Goal: Task Accomplishment & Management: Manage account settings

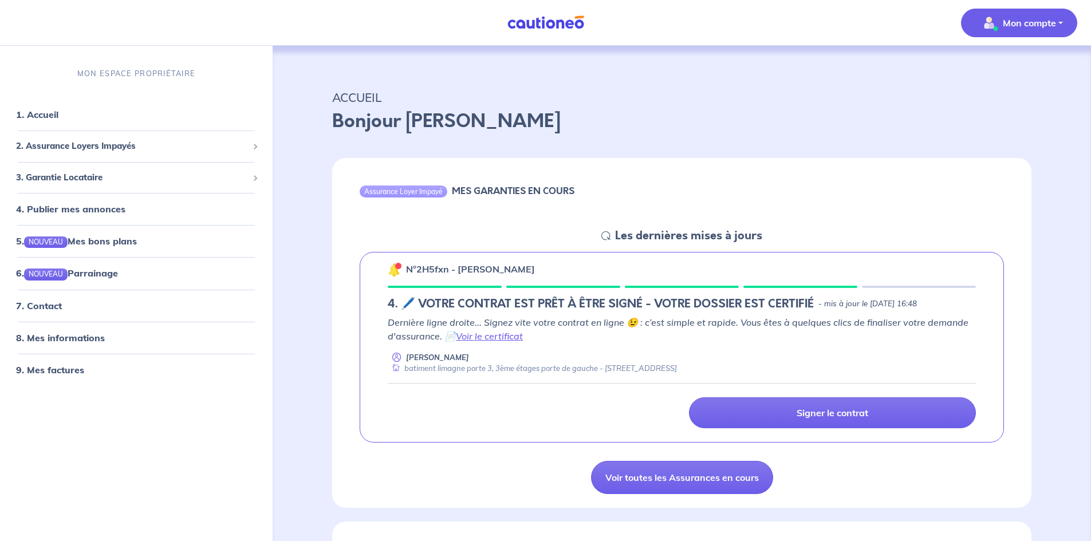
click at [1014, 22] on p "Mon compte" at bounding box center [1029, 23] width 53 height 14
click at [551, 116] on p "Bonjour [PERSON_NAME]" at bounding box center [681, 121] width 699 height 27
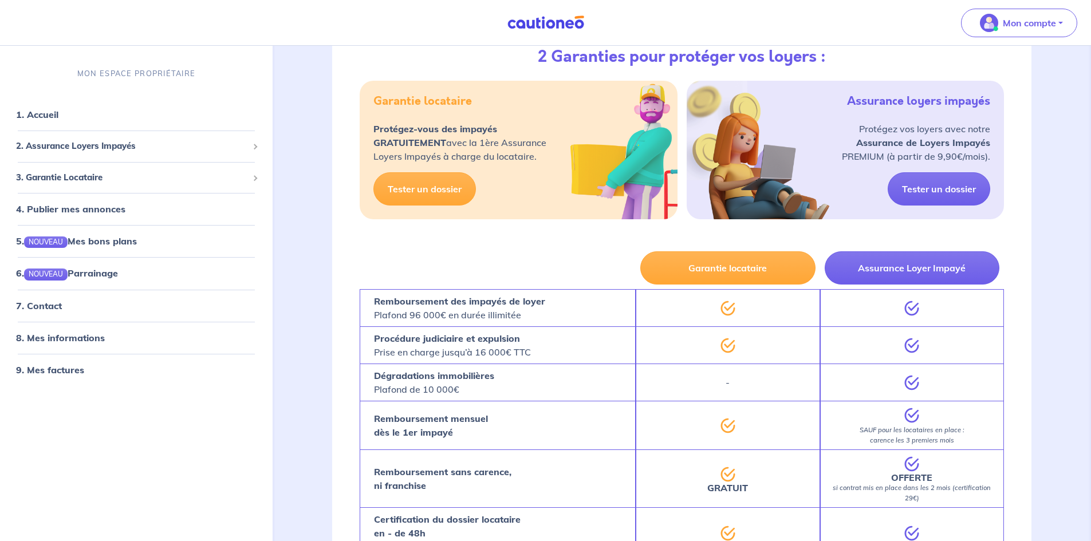
scroll to position [458, 0]
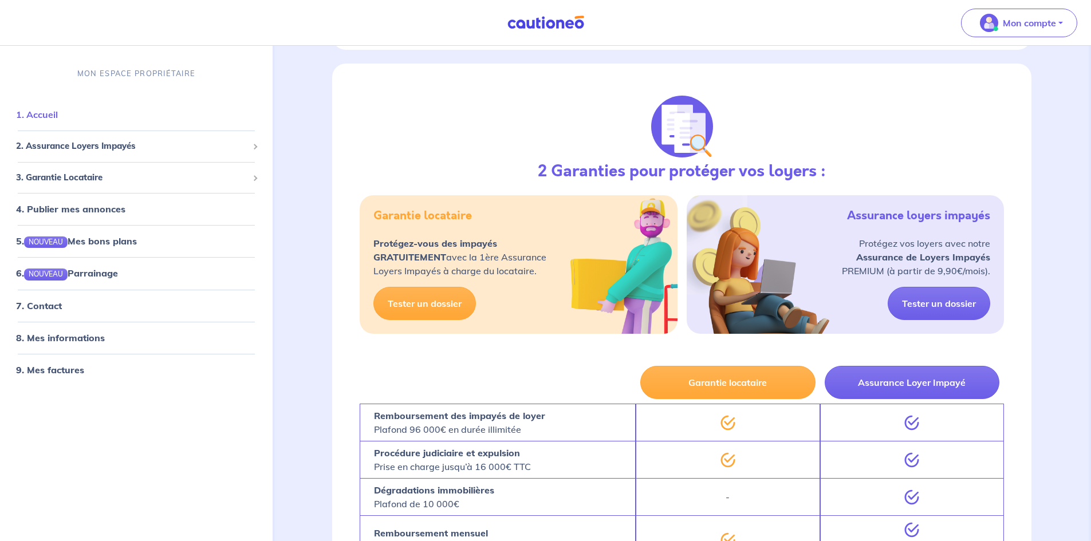
click at [49, 115] on link "1. Accueil" at bounding box center [37, 114] width 42 height 11
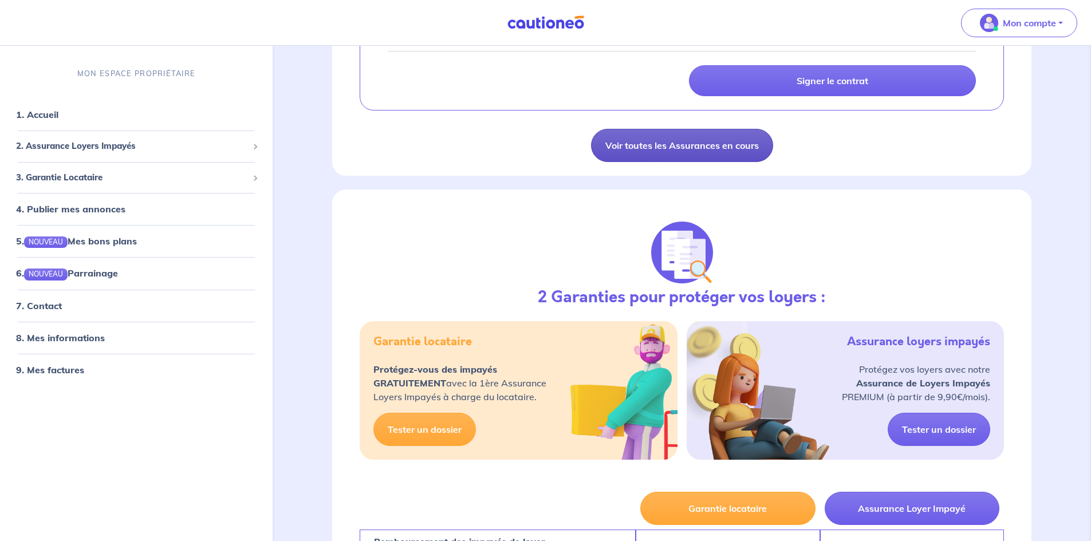
scroll to position [115, 0]
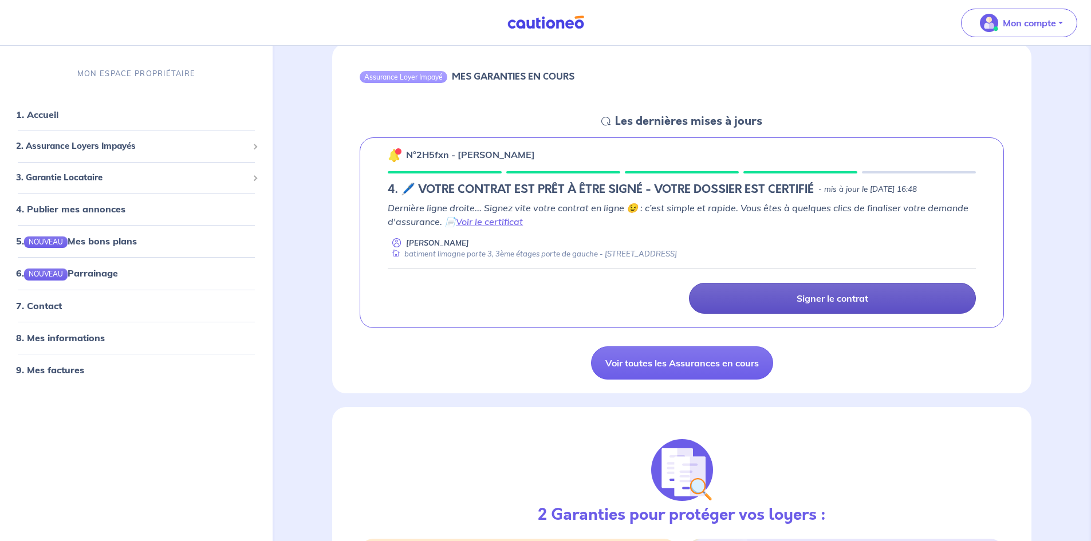
click at [767, 300] on link "Signer le contrat" at bounding box center [832, 298] width 287 height 31
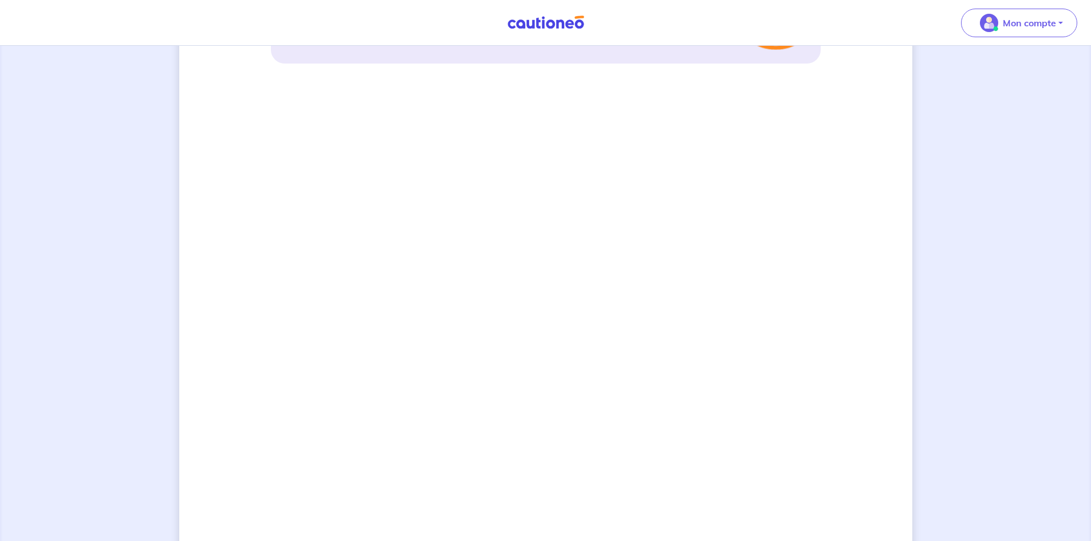
scroll to position [721, 0]
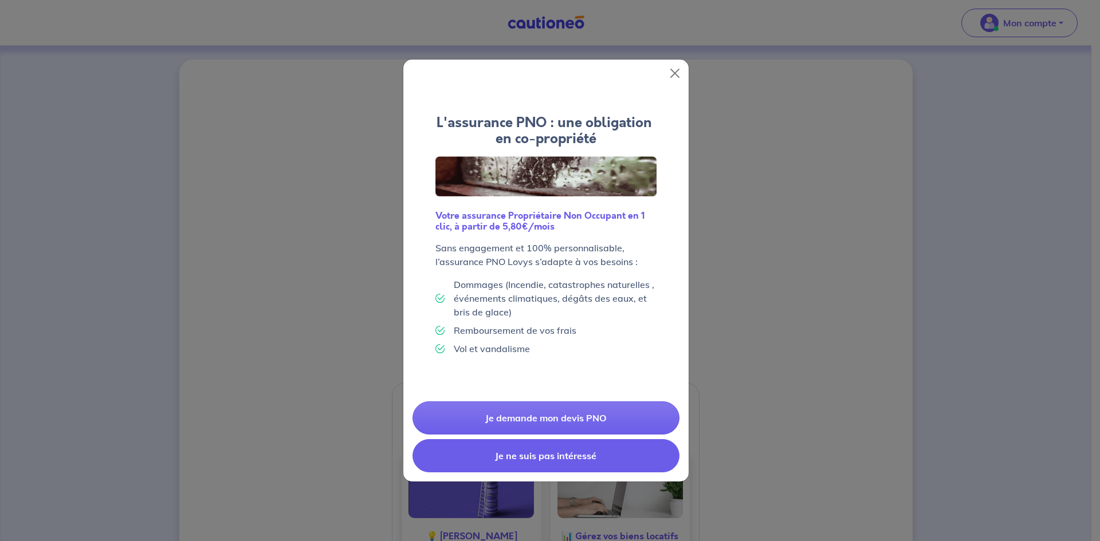
click at [566, 459] on button "Je ne suis pas intéressé" at bounding box center [545, 455] width 267 height 33
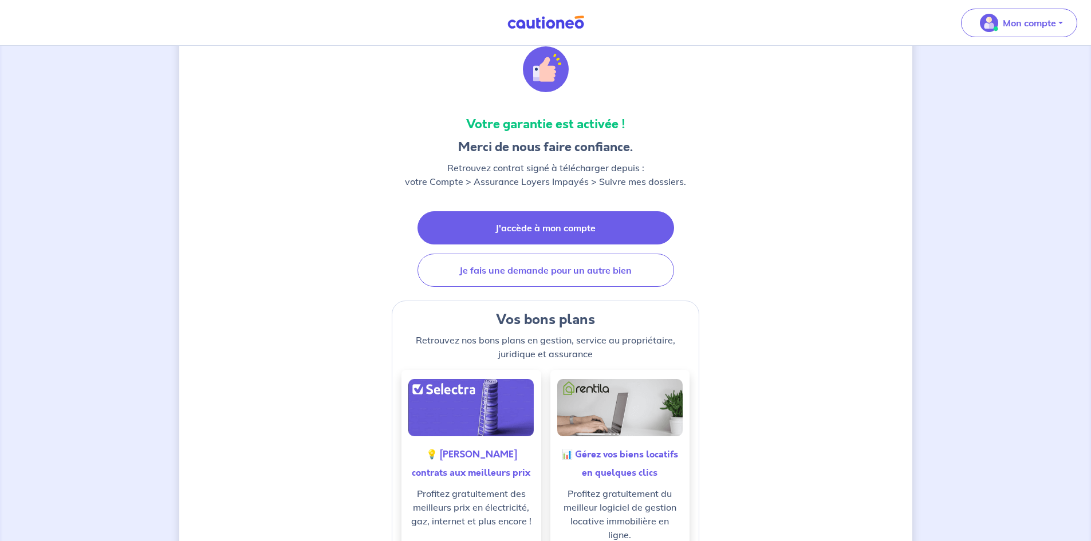
scroll to position [115, 0]
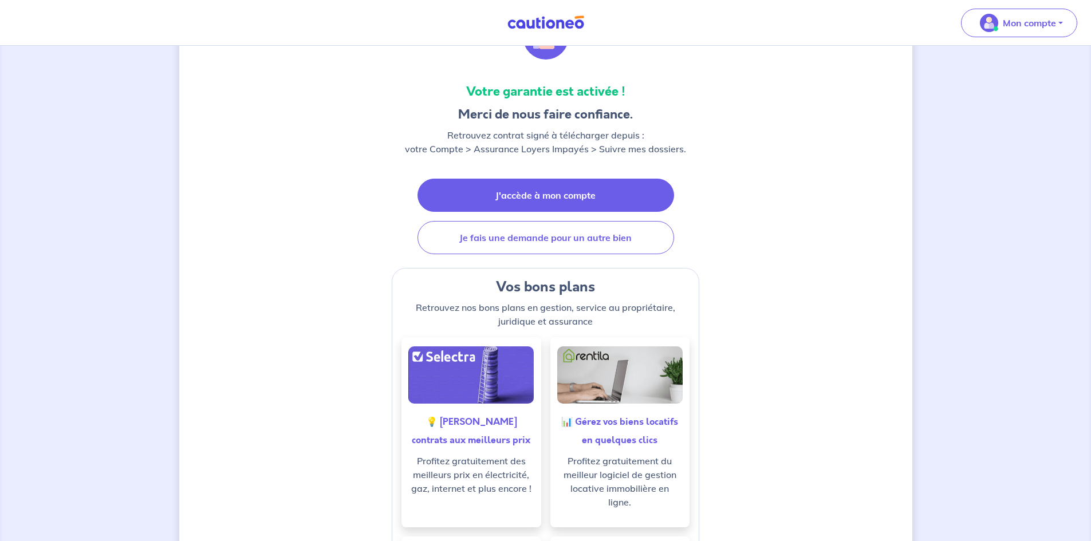
click at [531, 196] on link "J'accède à mon compte" at bounding box center [545, 195] width 257 height 33
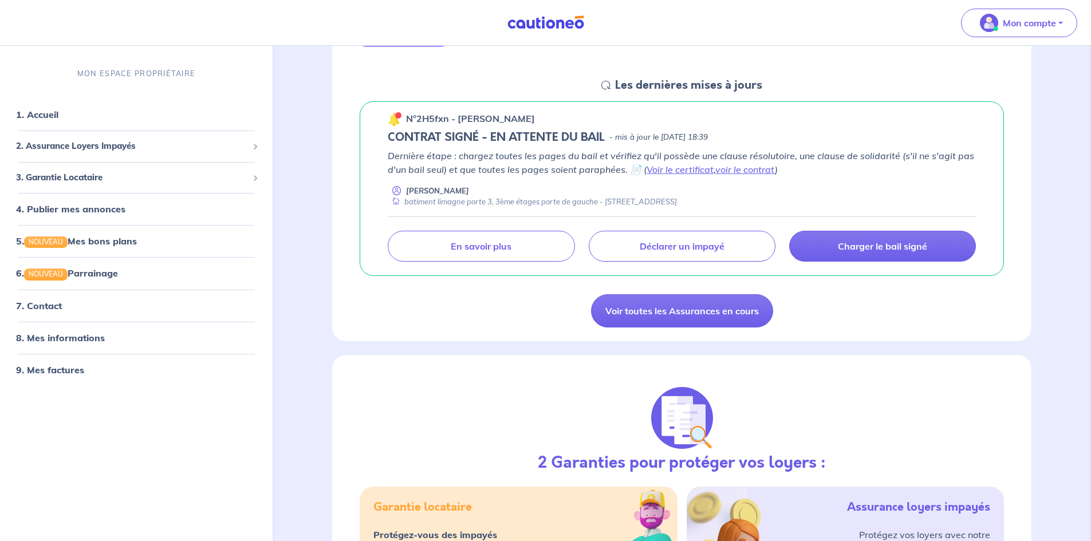
scroll to position [57, 0]
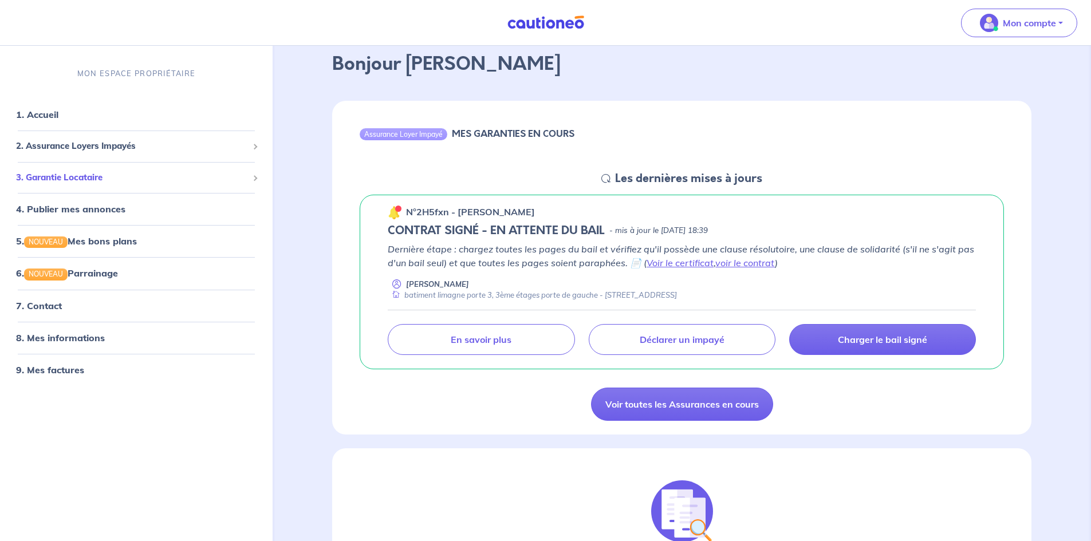
click at [81, 171] on span "3. Garantie Locataire" at bounding box center [132, 177] width 232 height 13
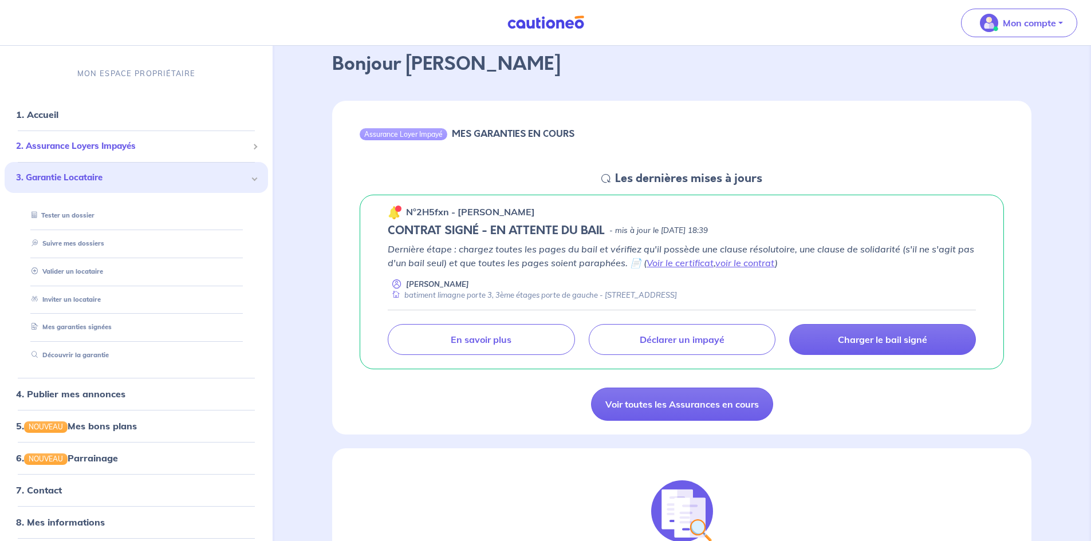
click at [80, 151] on span "2. Assurance Loyers Impayés" at bounding box center [132, 146] width 232 height 13
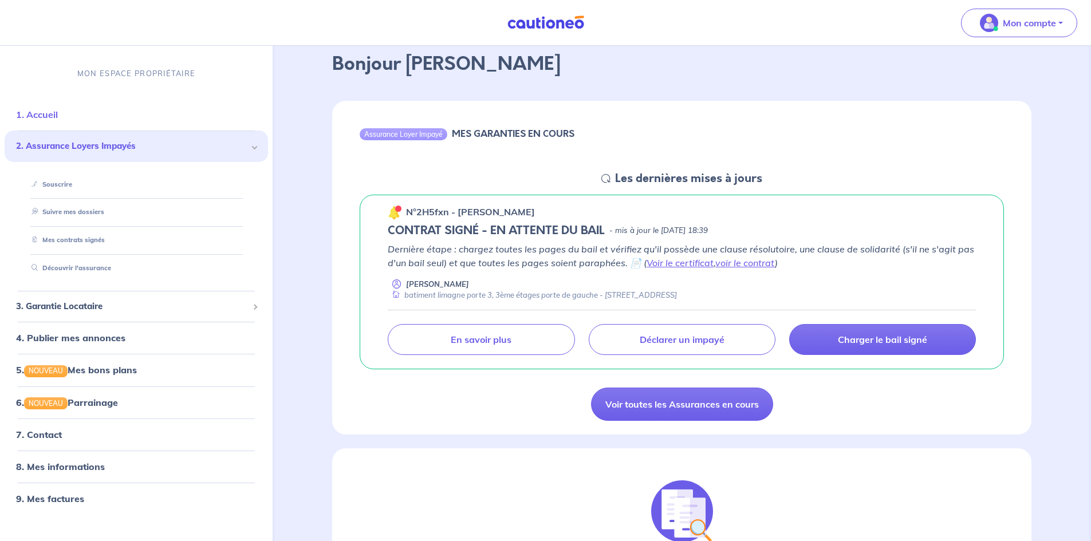
click at [47, 119] on link "1. Accueil" at bounding box center [37, 114] width 42 height 11
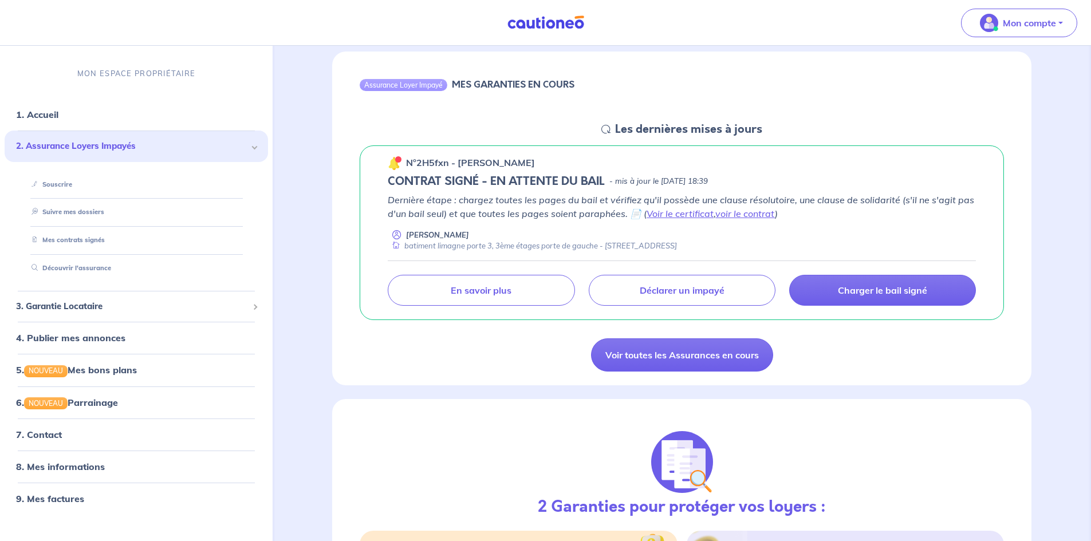
scroll to position [115, 0]
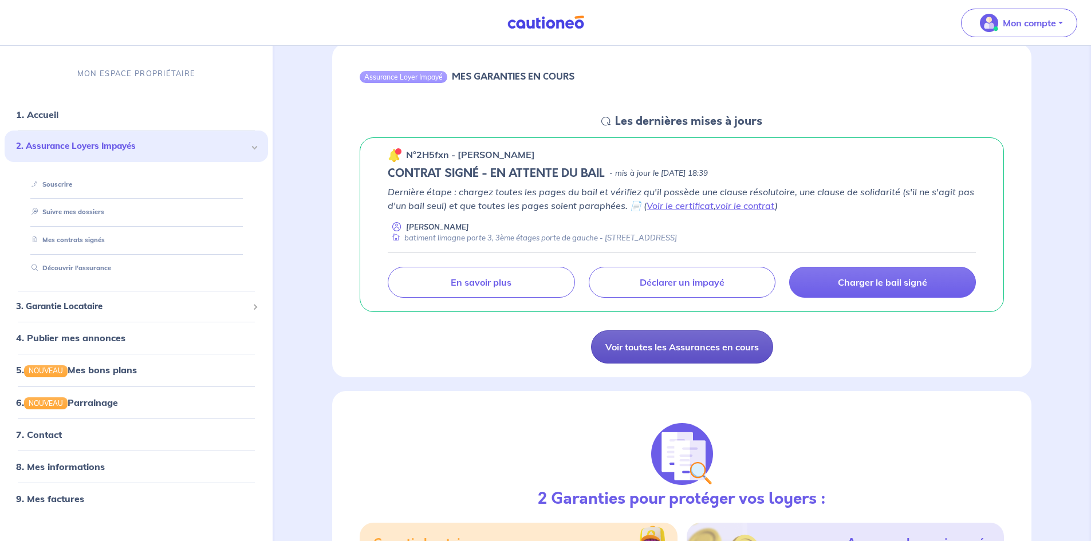
click at [663, 349] on link "Voir toutes les Assurances en cours" at bounding box center [682, 346] width 182 height 33
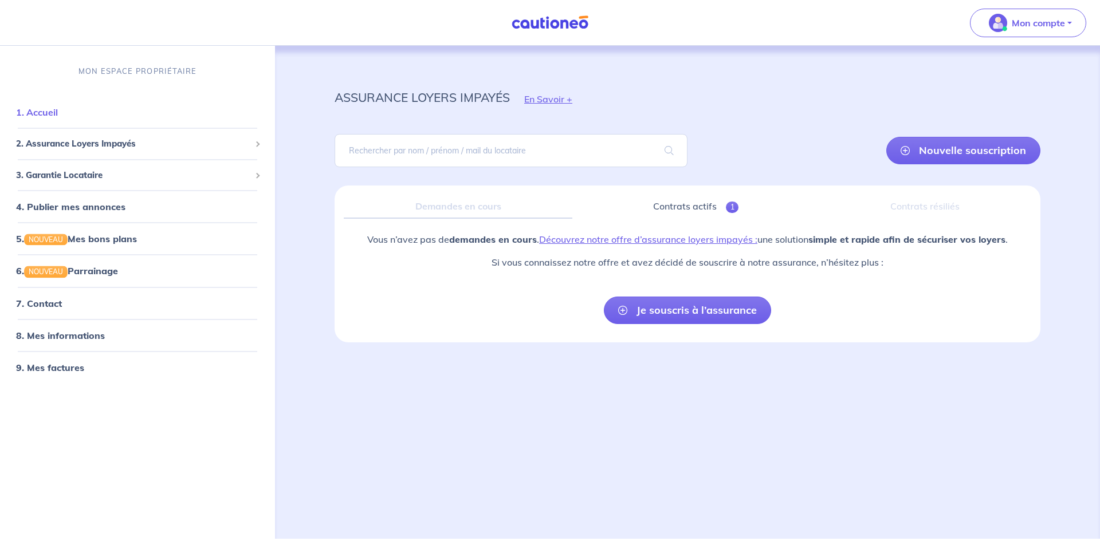
click at [49, 113] on link "1. Accueil" at bounding box center [37, 112] width 42 height 11
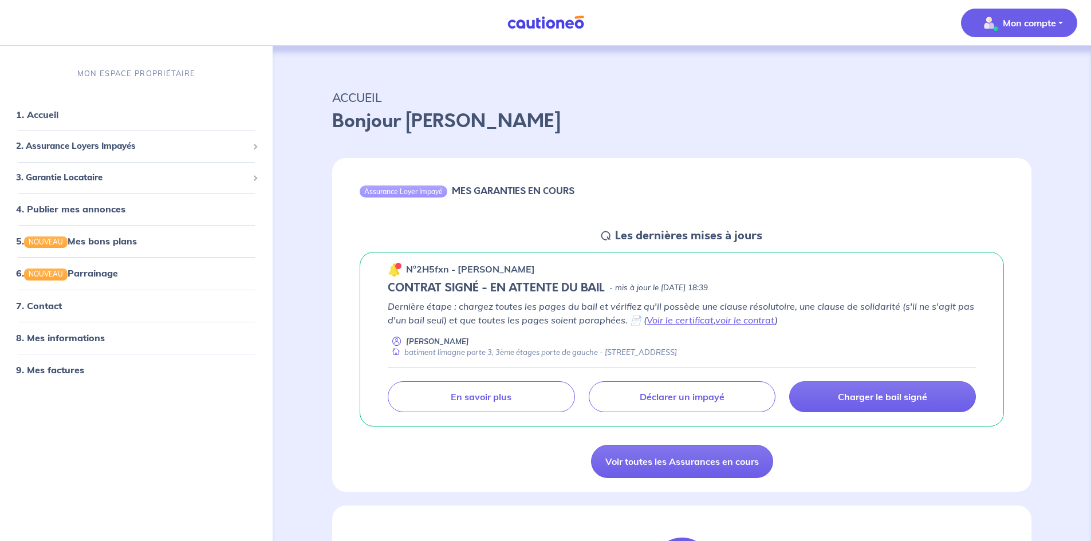
click at [1020, 34] on button "Mon compte" at bounding box center [1019, 23] width 116 height 29
click at [996, 77] on link "Mes informations" at bounding box center [1008, 71] width 92 height 18
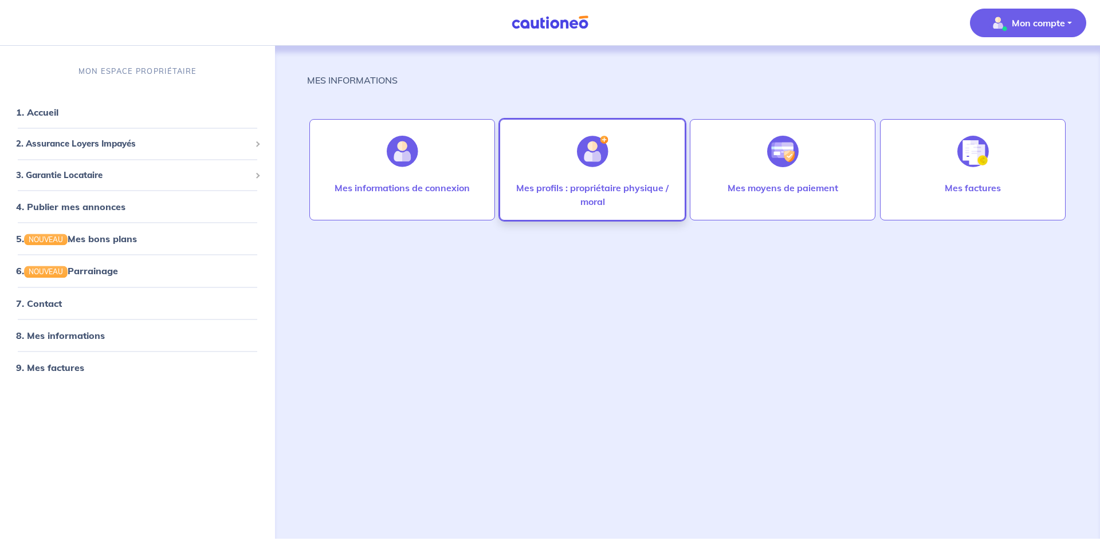
click at [561, 158] on div "Mes profils : propriétaire physique / moral" at bounding box center [592, 169] width 186 height 101
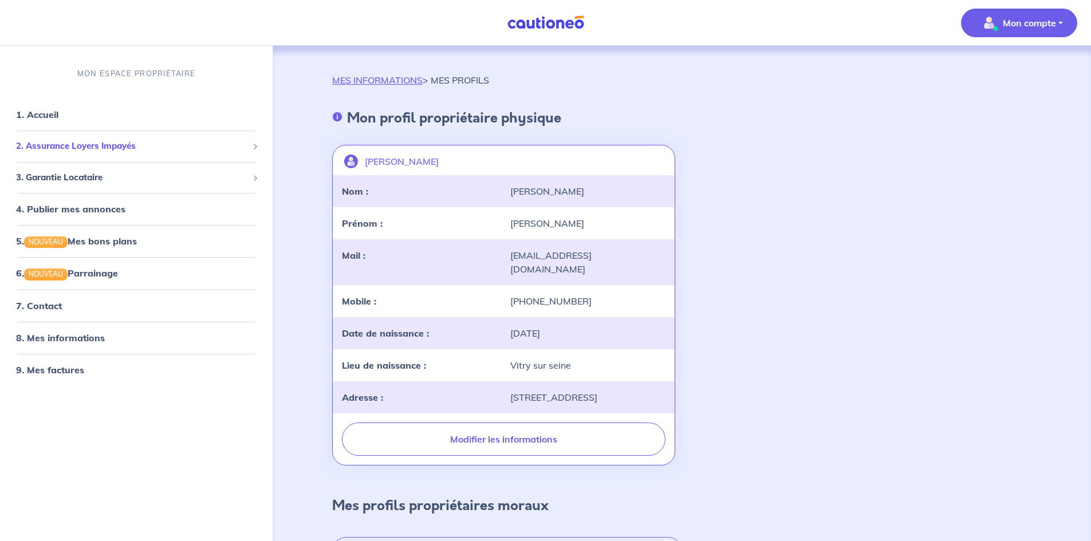
click at [85, 143] on span "2. Assurance Loyers Impayés" at bounding box center [132, 146] width 232 height 13
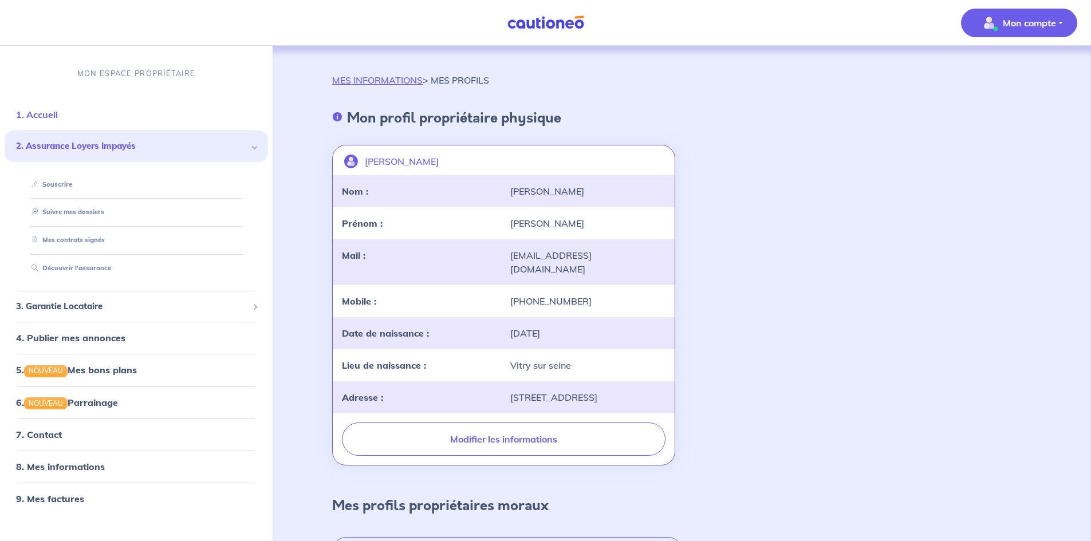
click at [46, 109] on link "1. Accueil" at bounding box center [37, 114] width 42 height 11
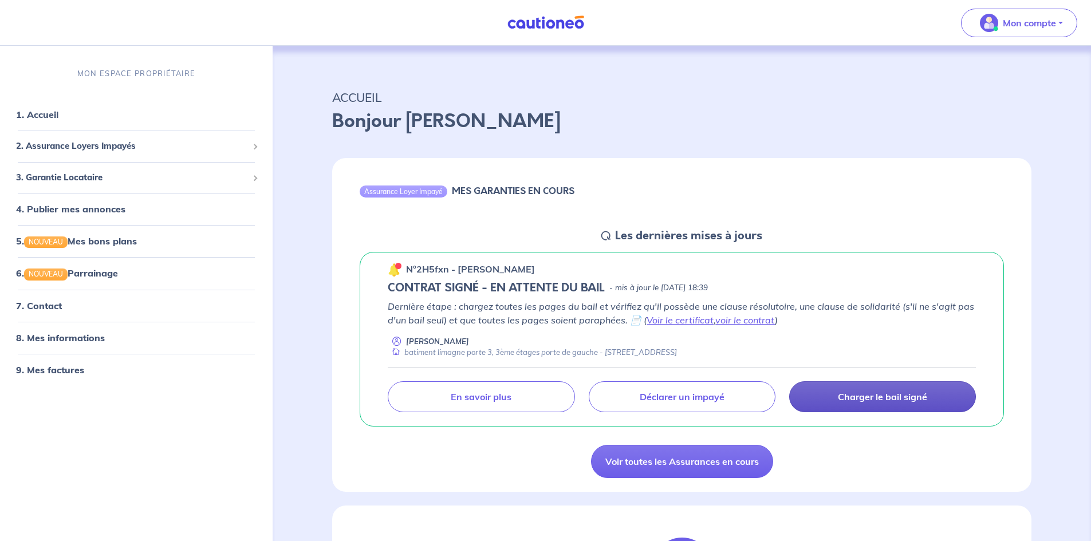
click at [848, 402] on p "Charger le bail signé" at bounding box center [882, 396] width 89 height 11
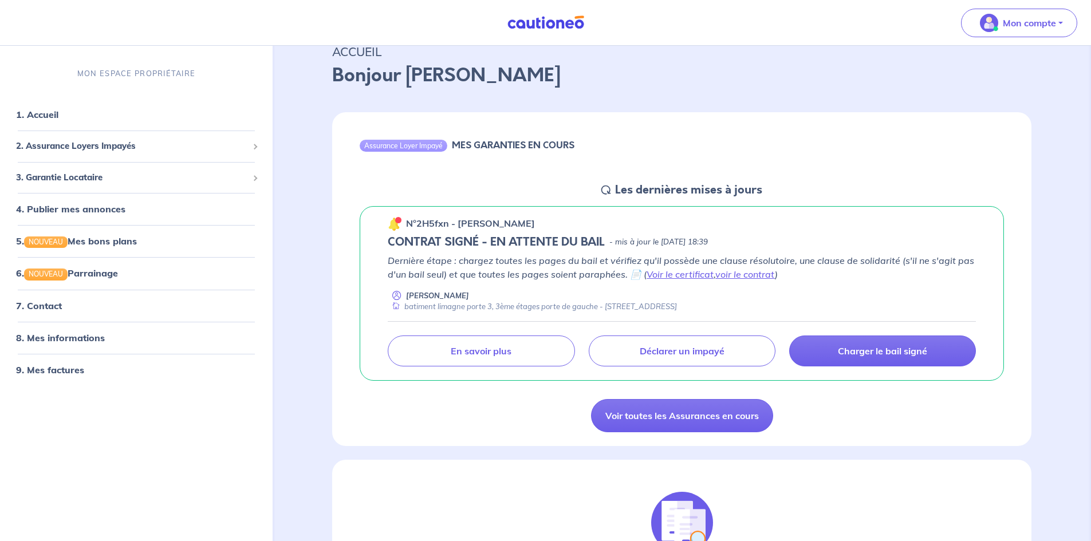
scroll to position [115, 0]
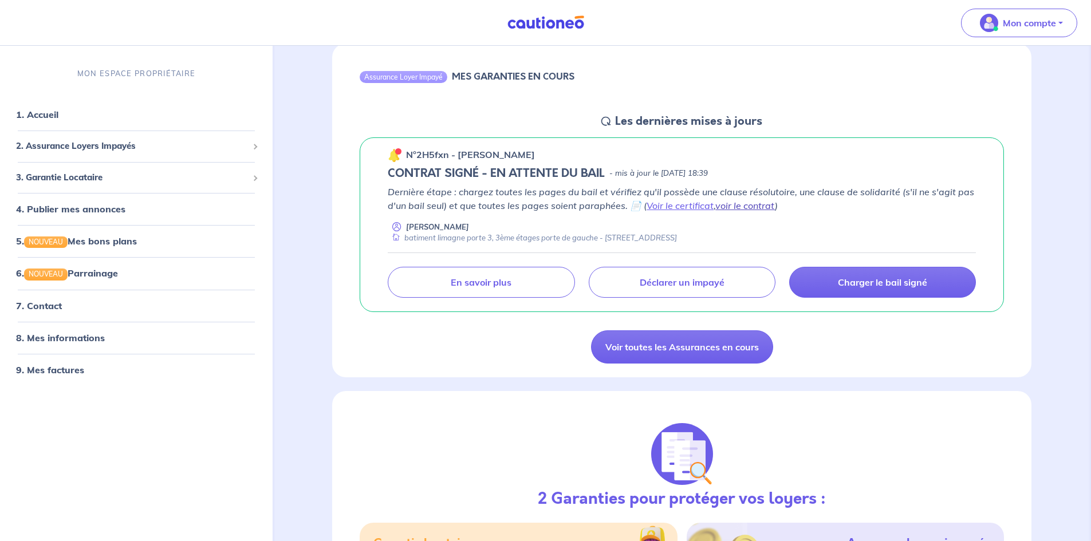
click at [763, 207] on link "voir le contrat" at bounding box center [745, 205] width 60 height 11
click at [673, 202] on link "Voir le certificat" at bounding box center [680, 205] width 67 height 11
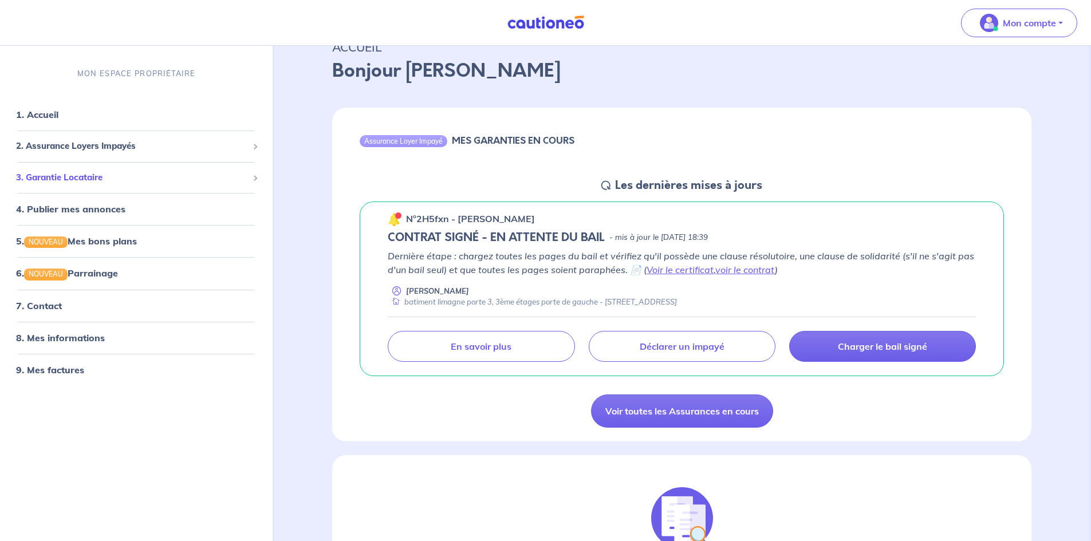
scroll to position [0, 0]
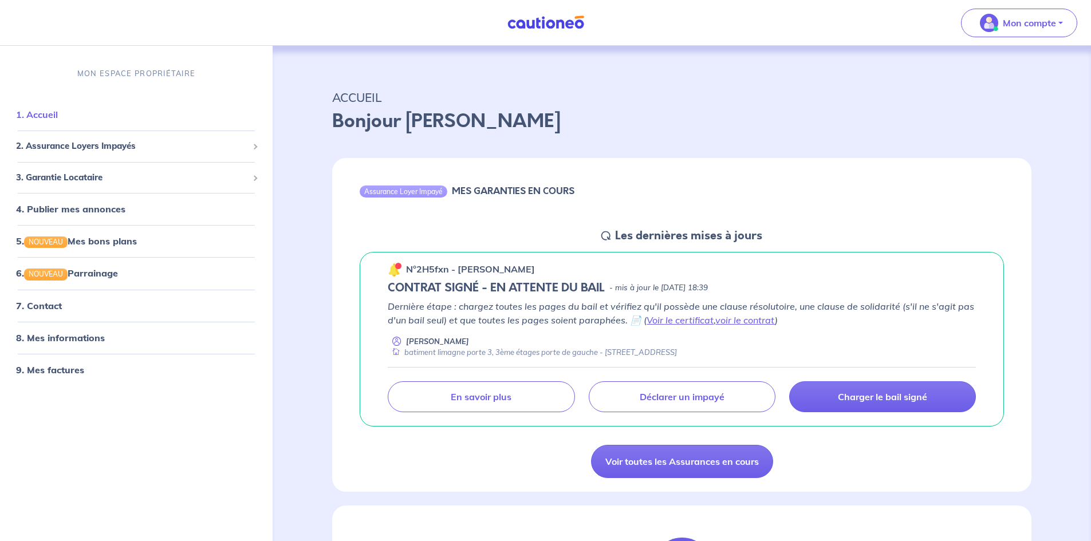
click at [40, 112] on link "1. Accueil" at bounding box center [37, 114] width 42 height 11
click at [53, 150] on span "2. Assurance Loyers Impayés" at bounding box center [132, 146] width 232 height 13
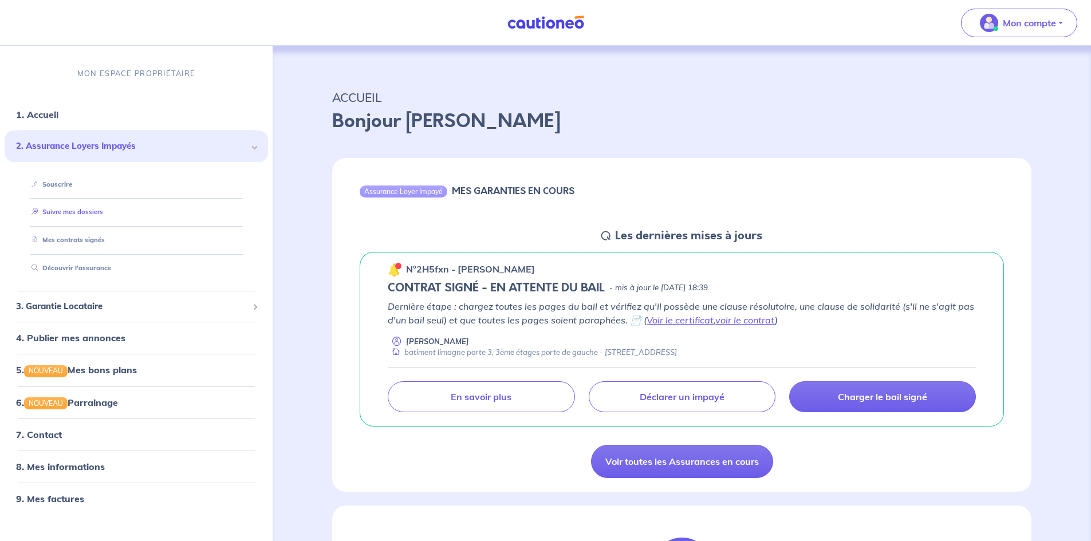
click at [68, 211] on link "Suivre mes dossiers" at bounding box center [65, 212] width 76 height 8
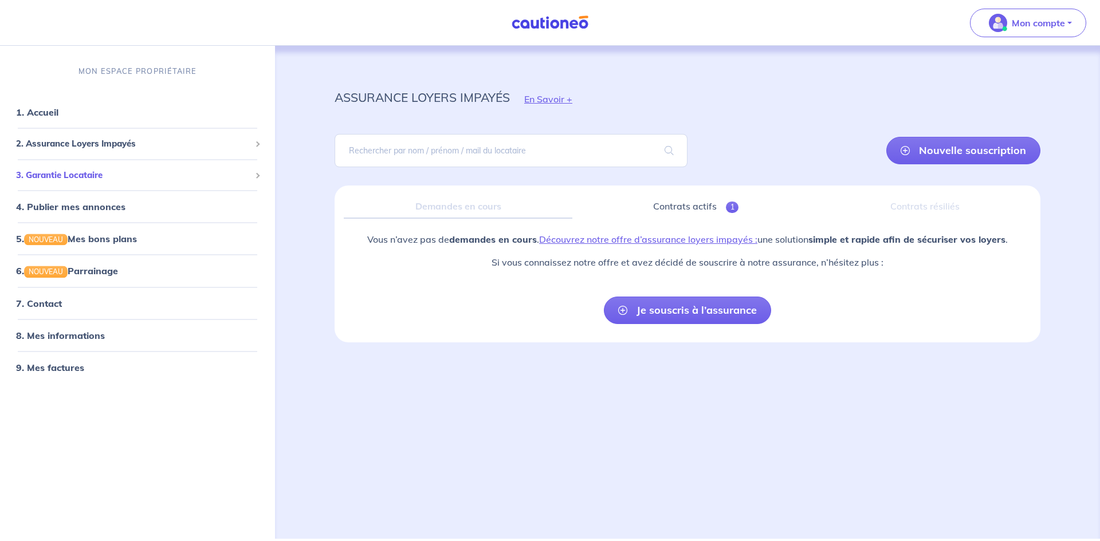
click at [66, 177] on span "3. Garantie Locataire" at bounding box center [133, 174] width 234 height 13
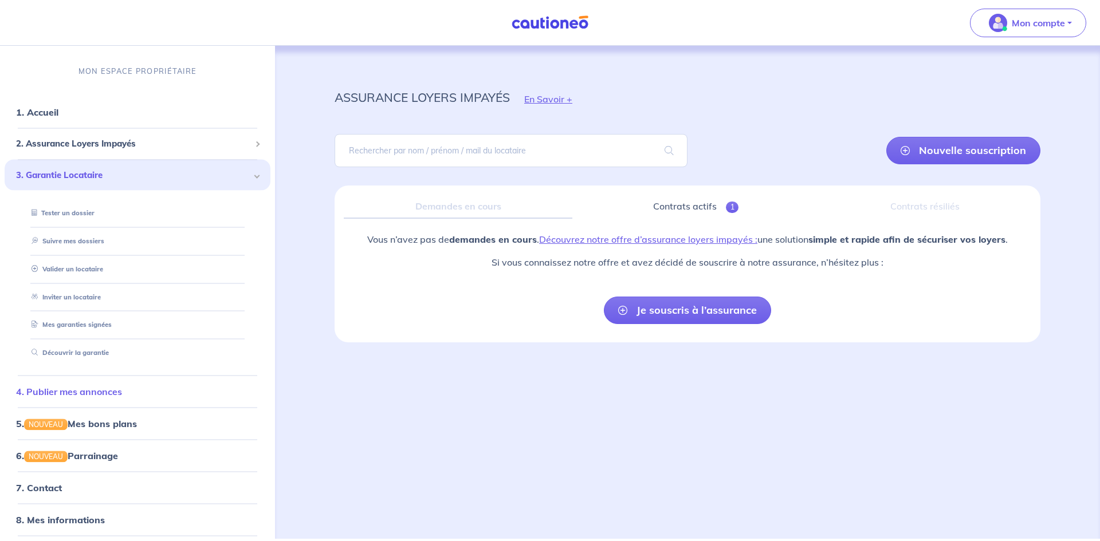
click at [85, 391] on link "4. Publier mes annonces" at bounding box center [69, 390] width 106 height 11
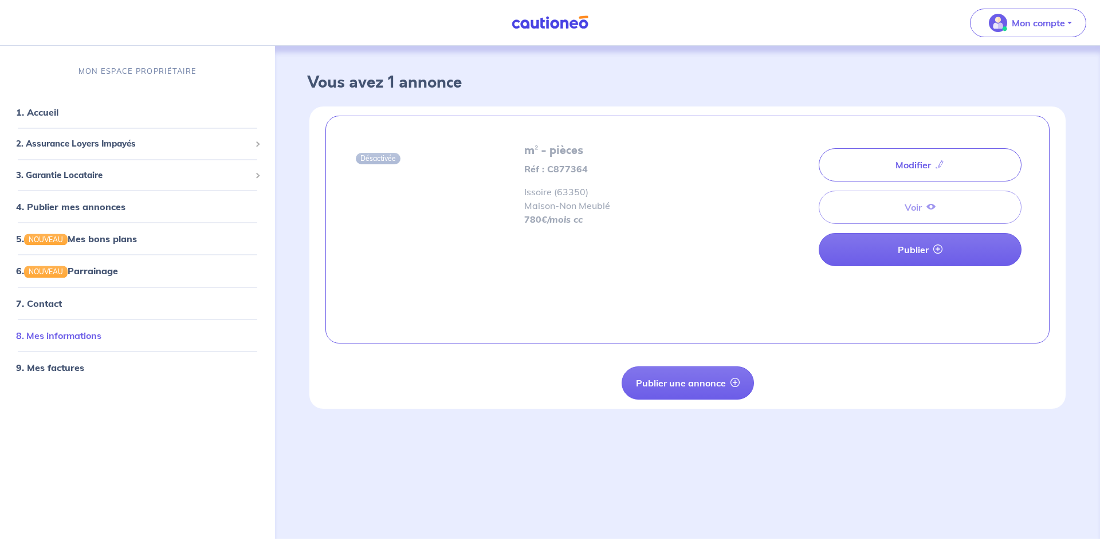
click at [82, 332] on link "8. Mes informations" at bounding box center [58, 334] width 85 height 11
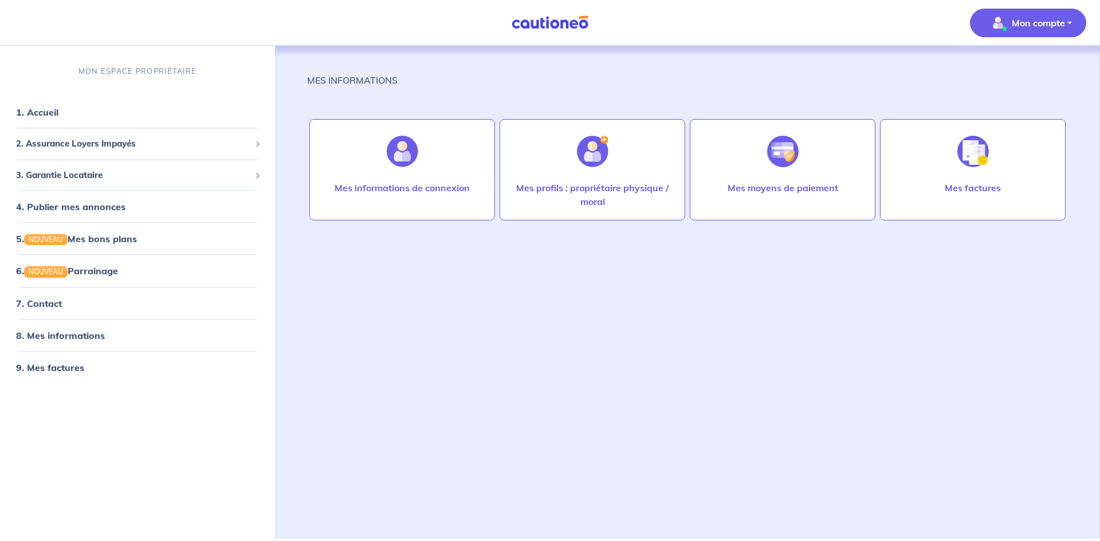
click at [1076, 29] on button "Mon compte" at bounding box center [1028, 23] width 116 height 29
click at [1073, 29] on button "Mon compte" at bounding box center [1028, 23] width 116 height 29
click at [34, 116] on link "1. Accueil" at bounding box center [37, 112] width 42 height 11
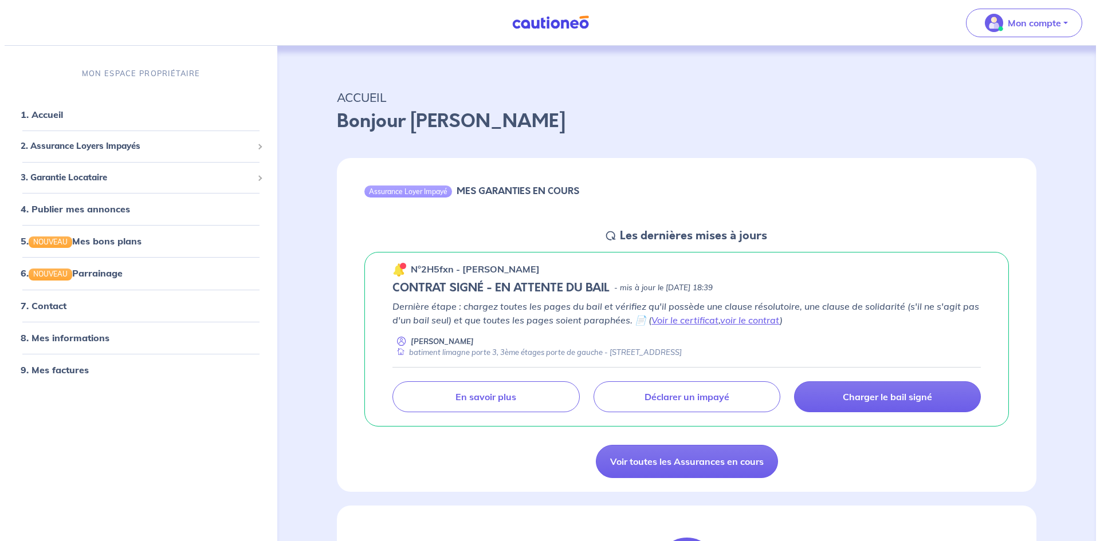
scroll to position [57, 0]
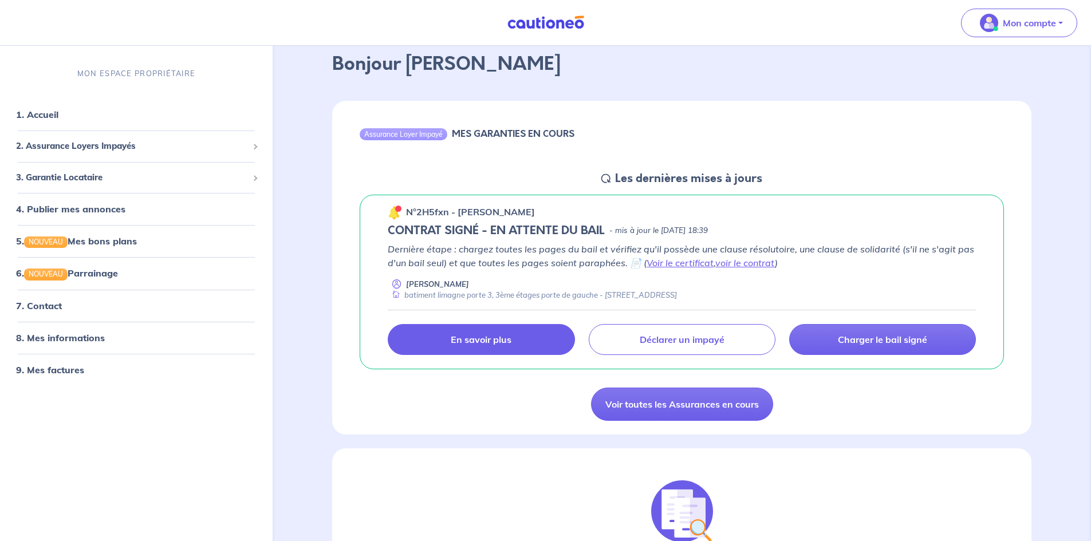
click at [494, 340] on p "En savoir plus" at bounding box center [481, 339] width 61 height 11
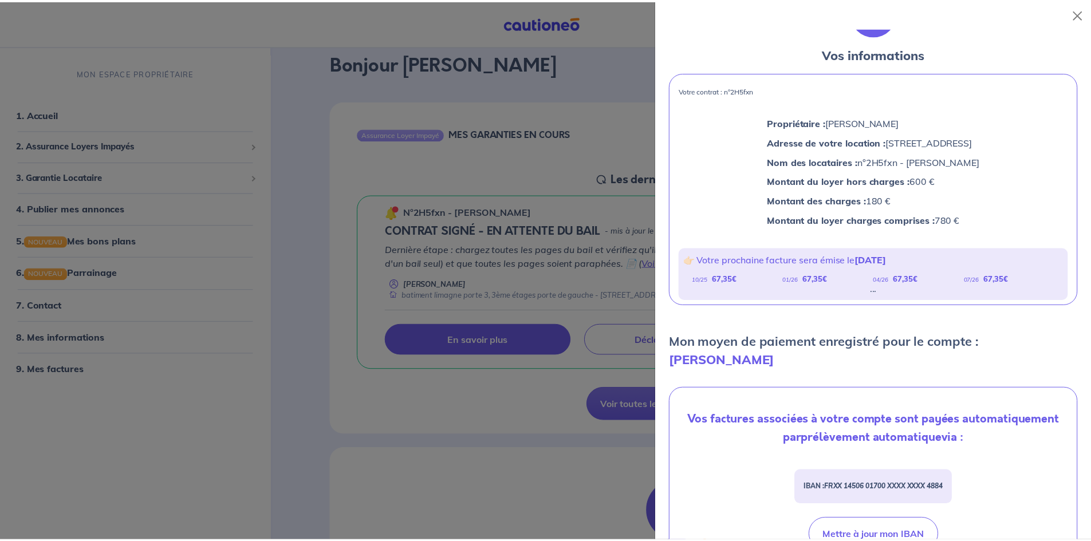
scroll to position [0, 0]
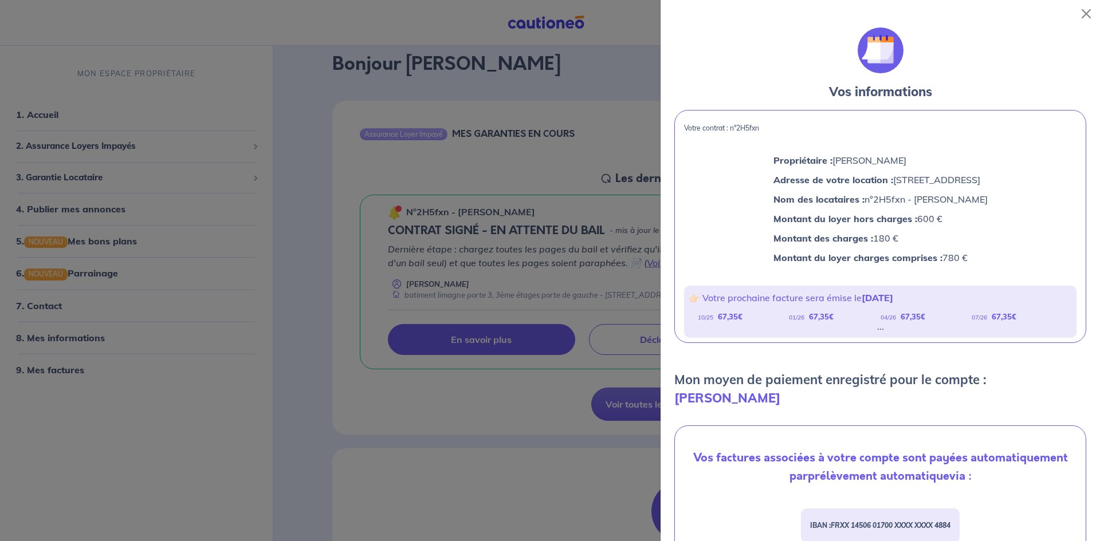
click at [537, 174] on div at bounding box center [550, 270] width 1100 height 541
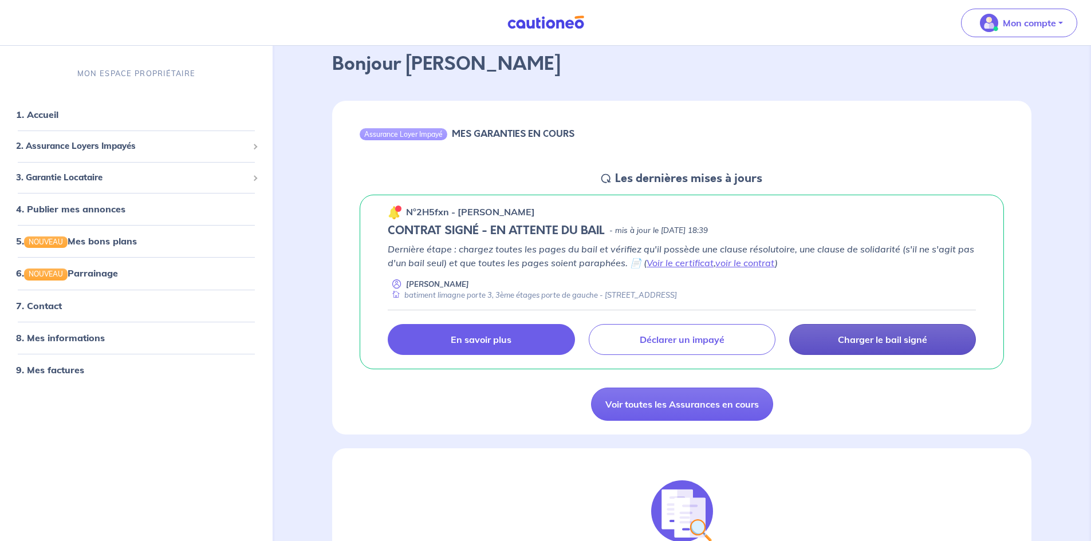
click at [849, 345] on p "Charger le bail signé" at bounding box center [882, 339] width 89 height 11
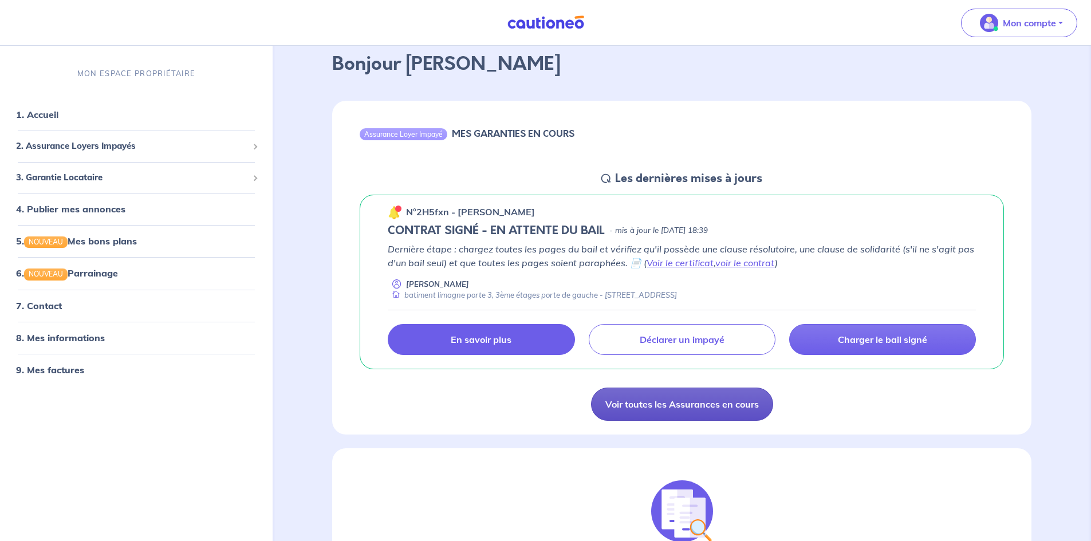
click at [677, 398] on link "Voir toutes les Assurances en cours" at bounding box center [682, 404] width 182 height 33
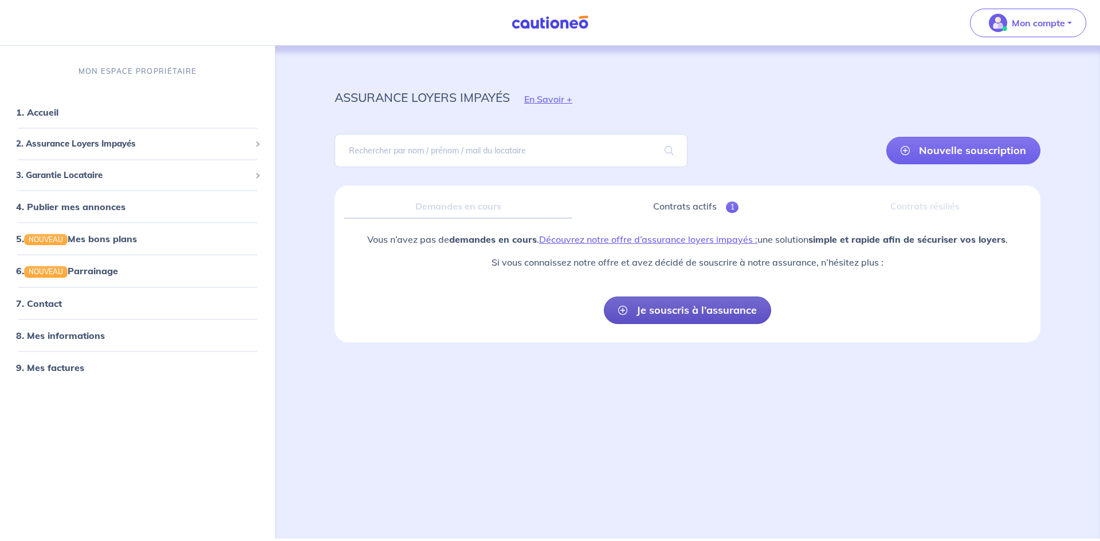
click at [665, 312] on link "Je souscris à l’assurance" at bounding box center [687, 310] width 167 height 27
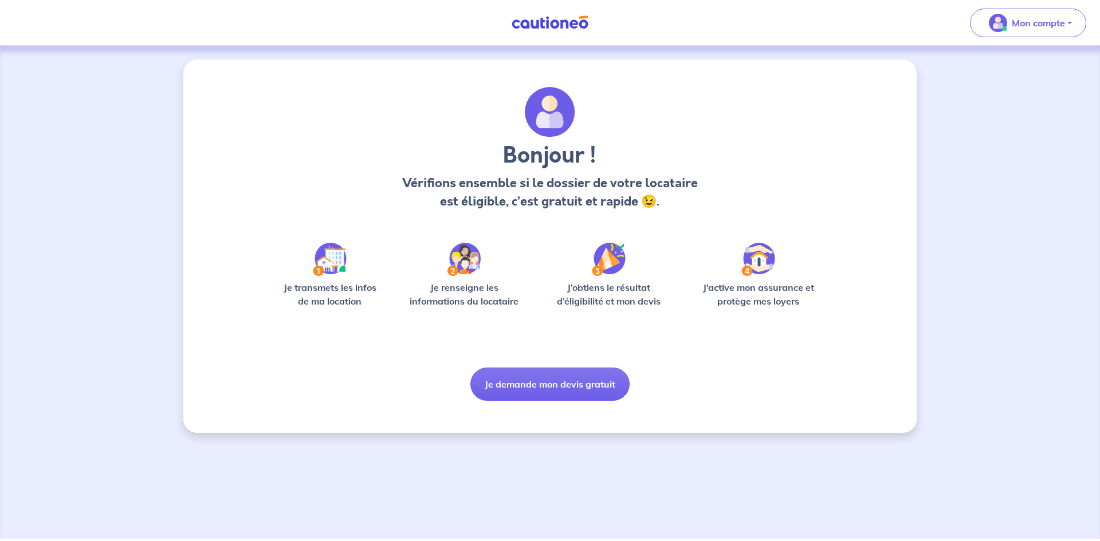
click at [665, 312] on div "J’obtiens le résultat d’éligibilité et mon devis" at bounding box center [608, 299] width 129 height 37
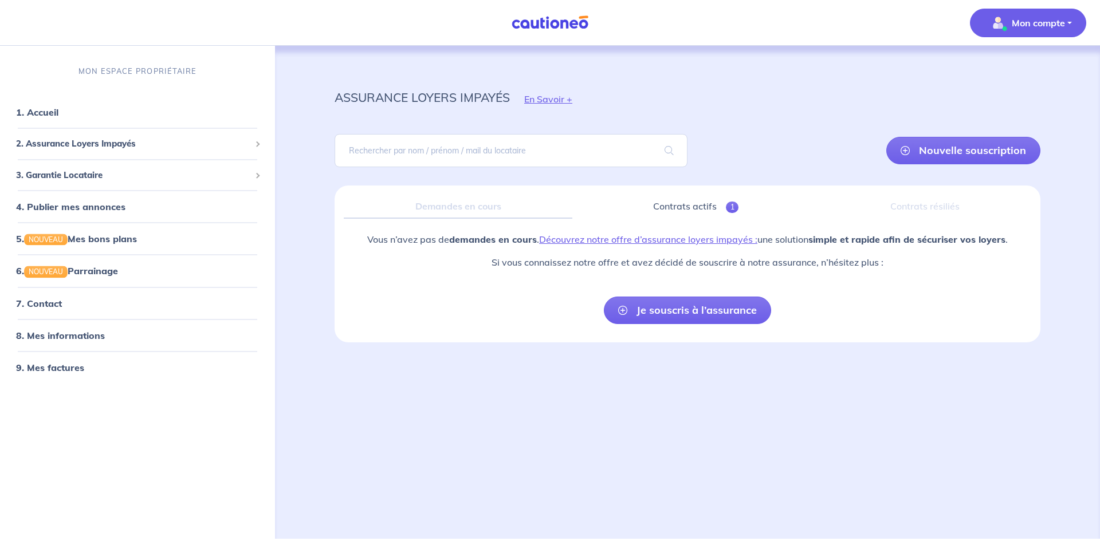
click at [1019, 16] on p "Mon compte" at bounding box center [1037, 23] width 53 height 14
click at [1016, 70] on link "Mes informations" at bounding box center [1016, 71] width 92 height 18
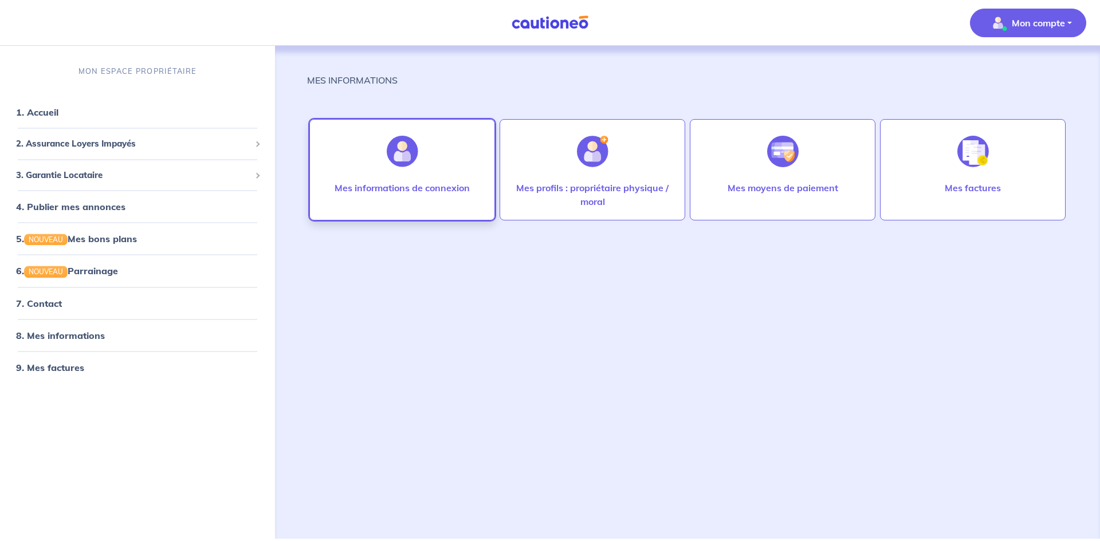
click at [403, 167] on img at bounding box center [402, 151] width 31 height 31
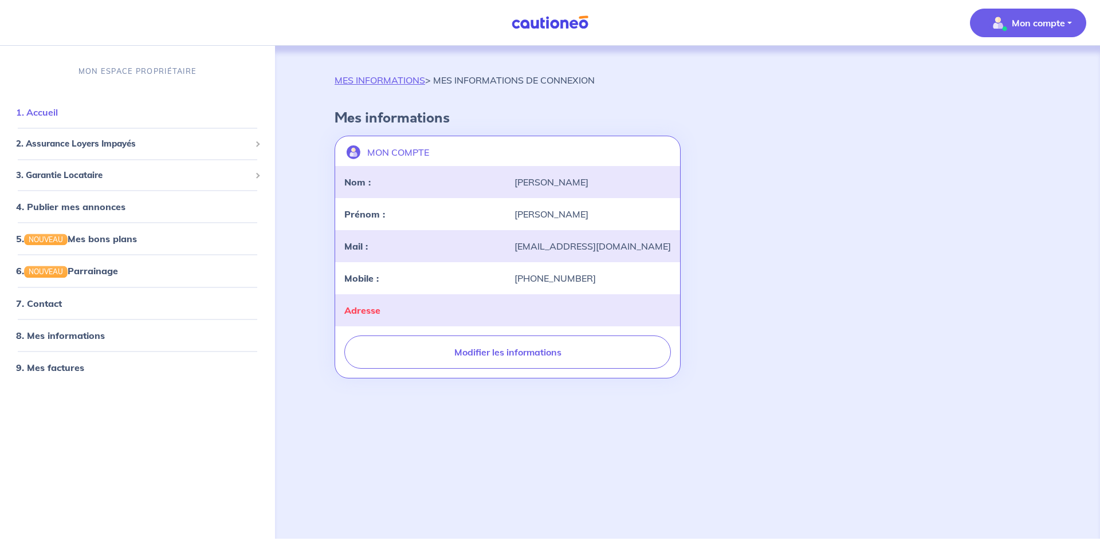
click at [34, 111] on link "1. Accueil" at bounding box center [37, 112] width 42 height 11
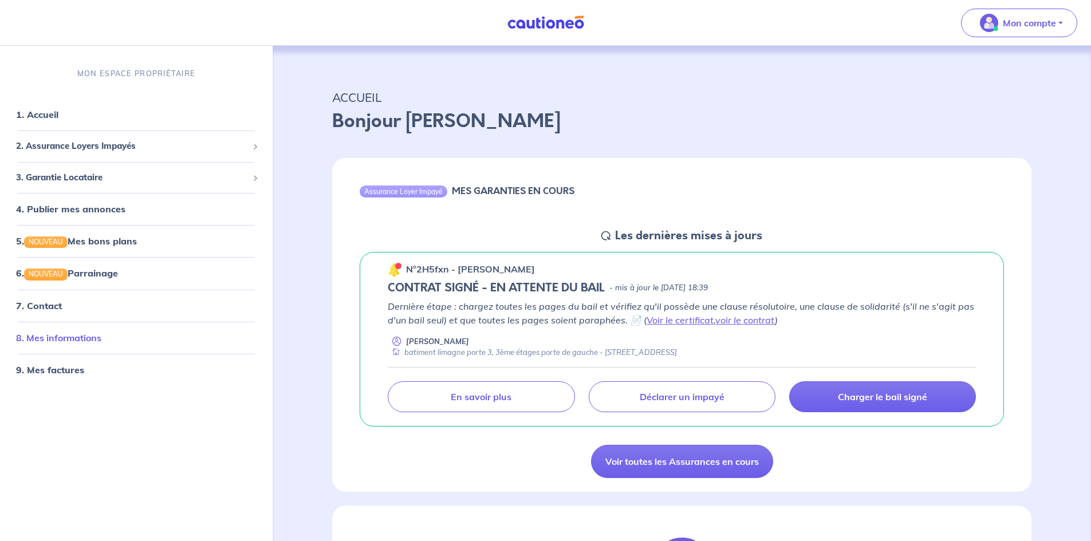
click at [49, 332] on link "8. Mes informations" at bounding box center [58, 337] width 85 height 11
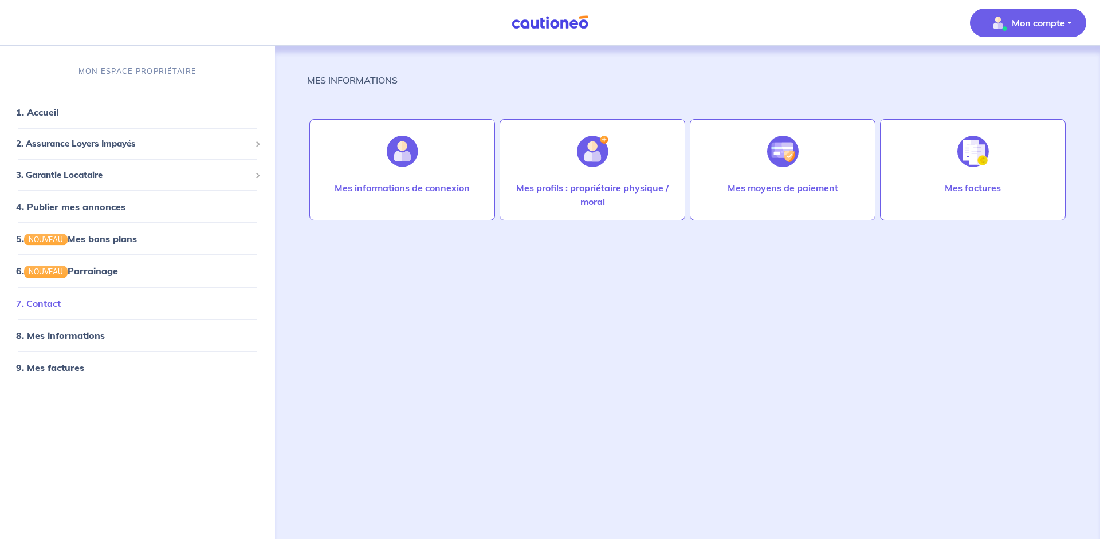
click at [49, 302] on link "7. Contact" at bounding box center [38, 302] width 45 height 11
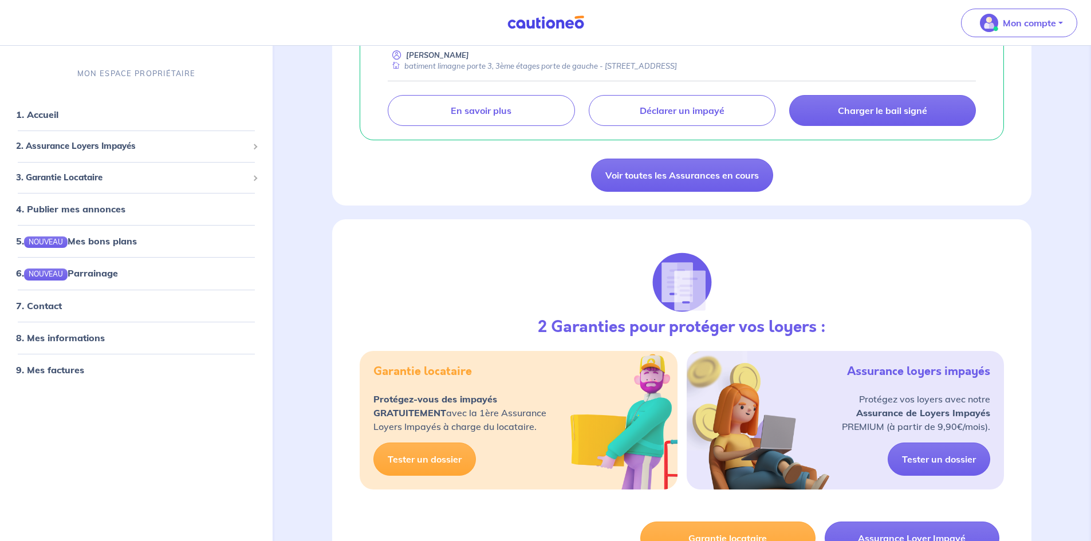
scroll to position [115, 0]
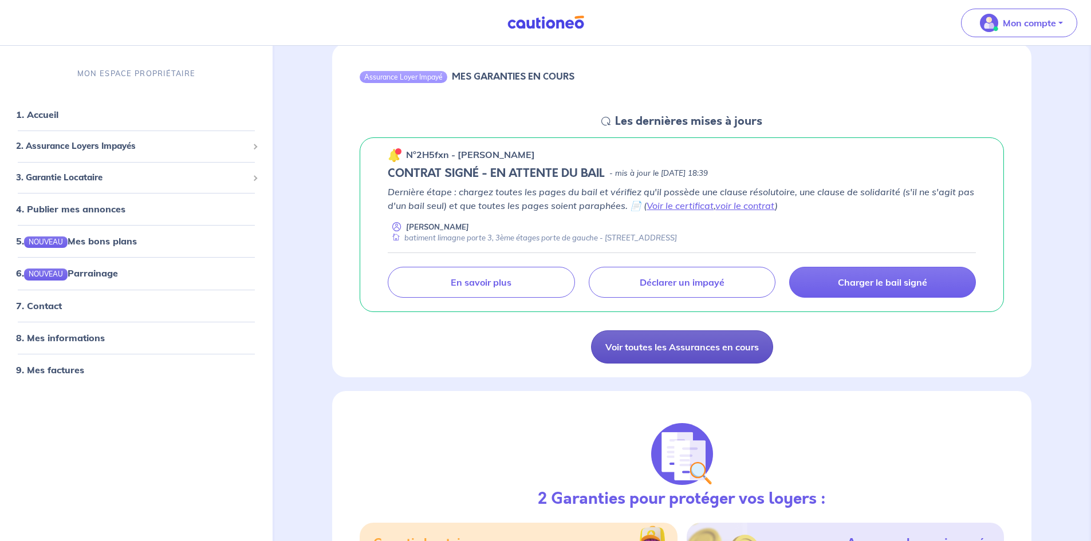
click at [648, 349] on link "Voir toutes les Assurances en cours" at bounding box center [682, 346] width 182 height 33
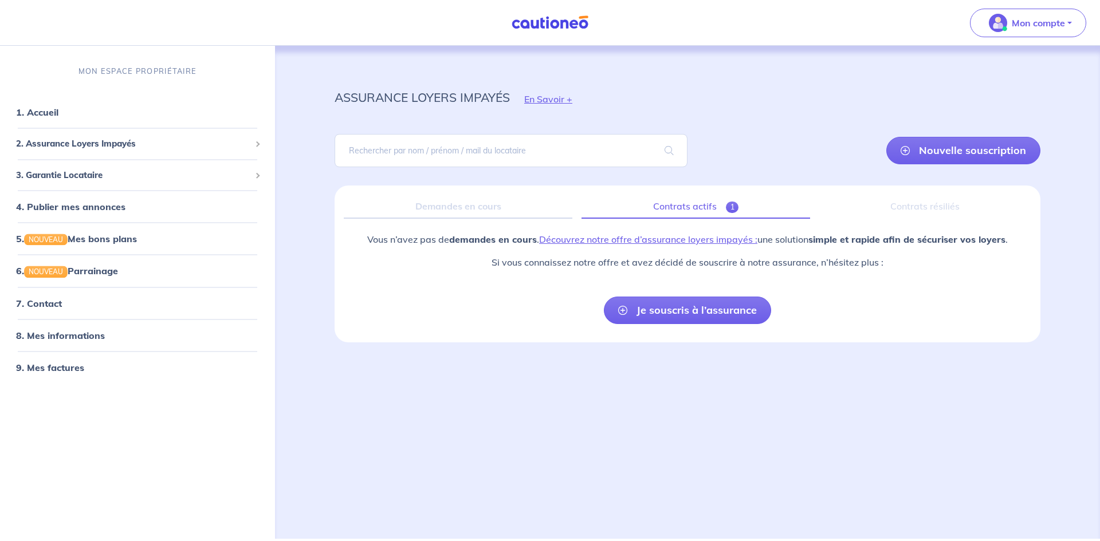
click at [688, 208] on link "Contrats actifs 1" at bounding box center [695, 207] width 229 height 24
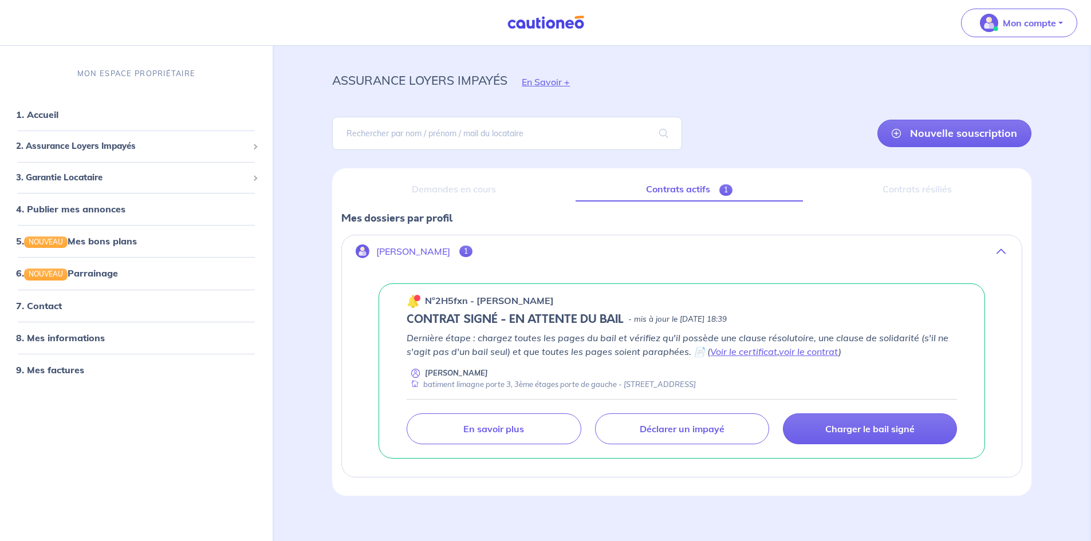
scroll to position [27, 0]
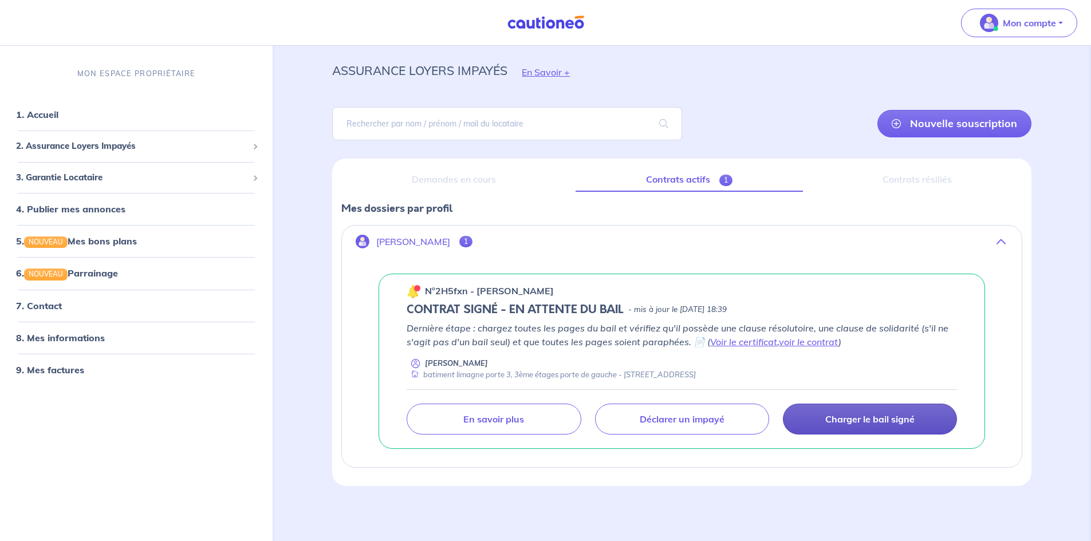
click at [840, 417] on p "Charger le bail signé" at bounding box center [869, 418] width 89 height 11
click at [813, 341] on link "voir le contrat" at bounding box center [809, 341] width 60 height 11
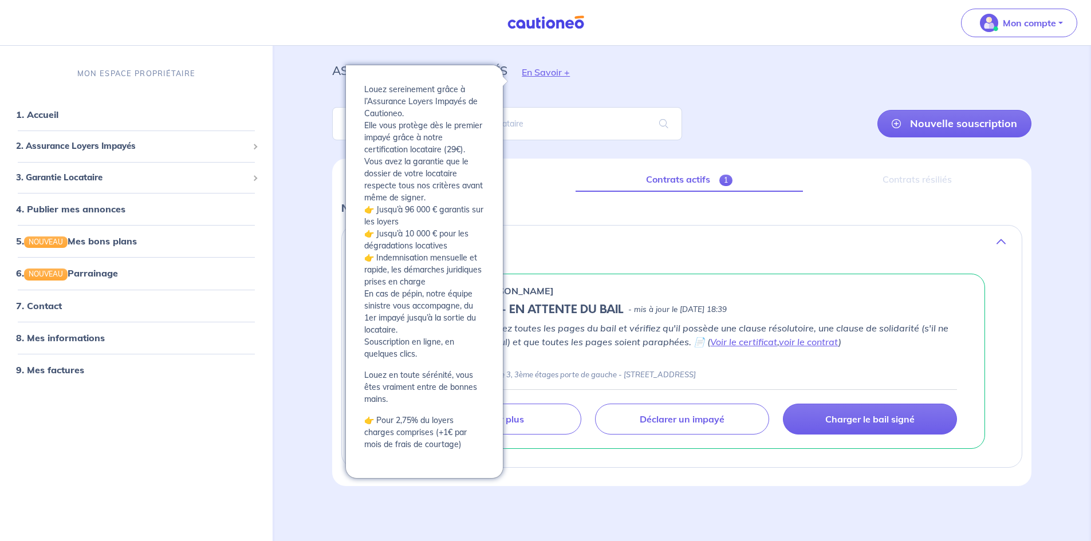
click at [534, 70] on button "En Savoir +" at bounding box center [545, 72] width 77 height 33
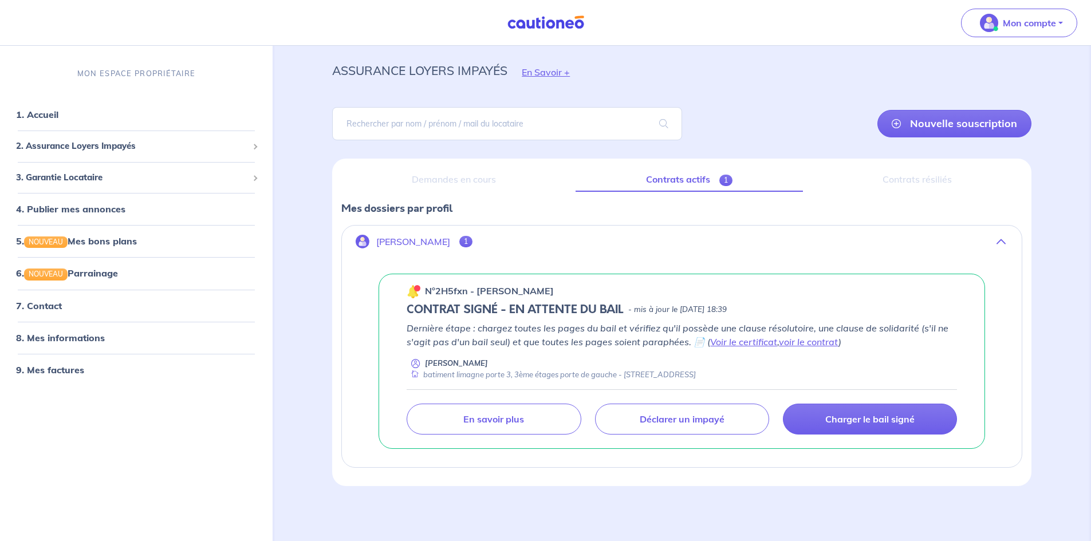
click at [411, 292] on img at bounding box center [414, 292] width 14 height 14
click at [502, 289] on p "n°2H5fxn - [PERSON_NAME]" at bounding box center [489, 291] width 129 height 14
click at [1003, 244] on icon "button" at bounding box center [1000, 241] width 9 height 9
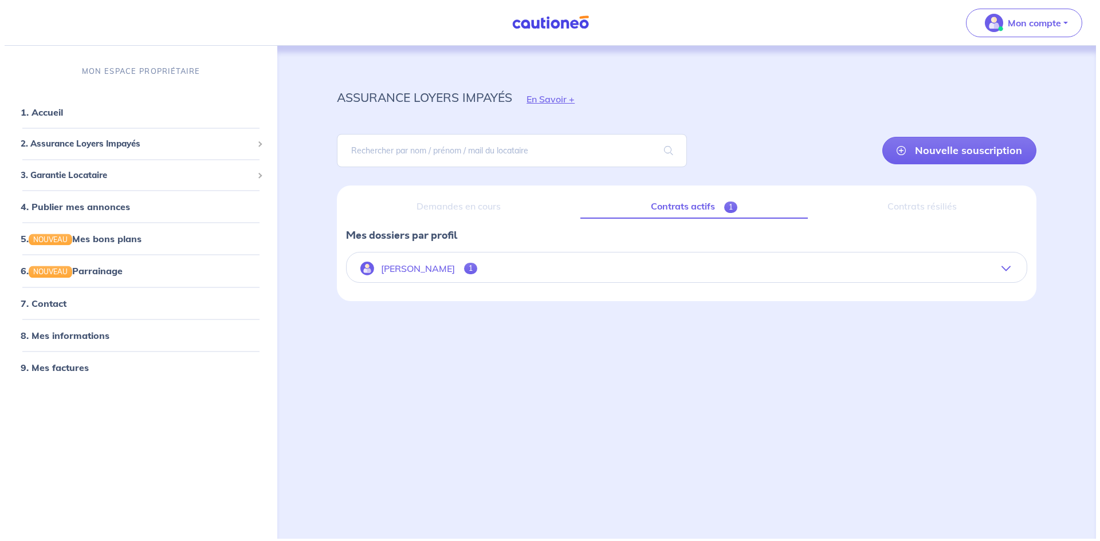
scroll to position [0, 0]
click at [1013, 275] on button "Julien David 1" at bounding box center [687, 268] width 686 height 27
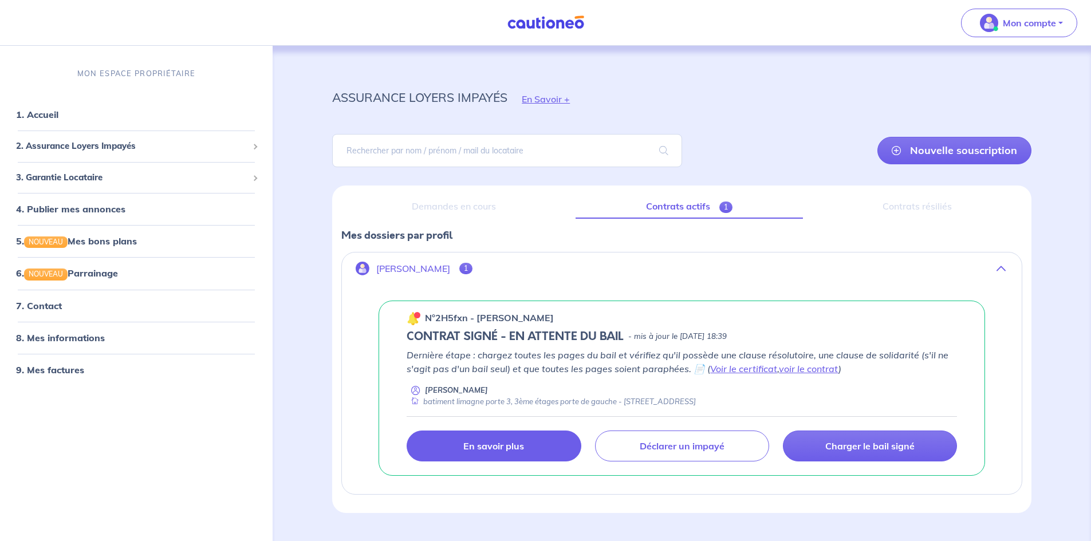
click at [499, 450] on p "En savoir plus" at bounding box center [493, 445] width 61 height 11
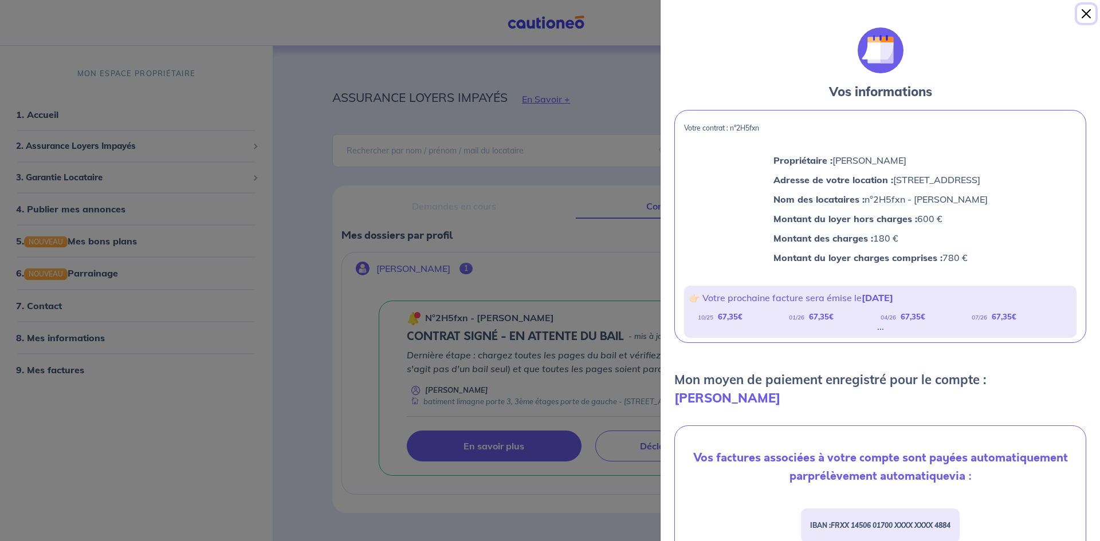
click at [1086, 15] on button "Close" at bounding box center [1086, 14] width 18 height 18
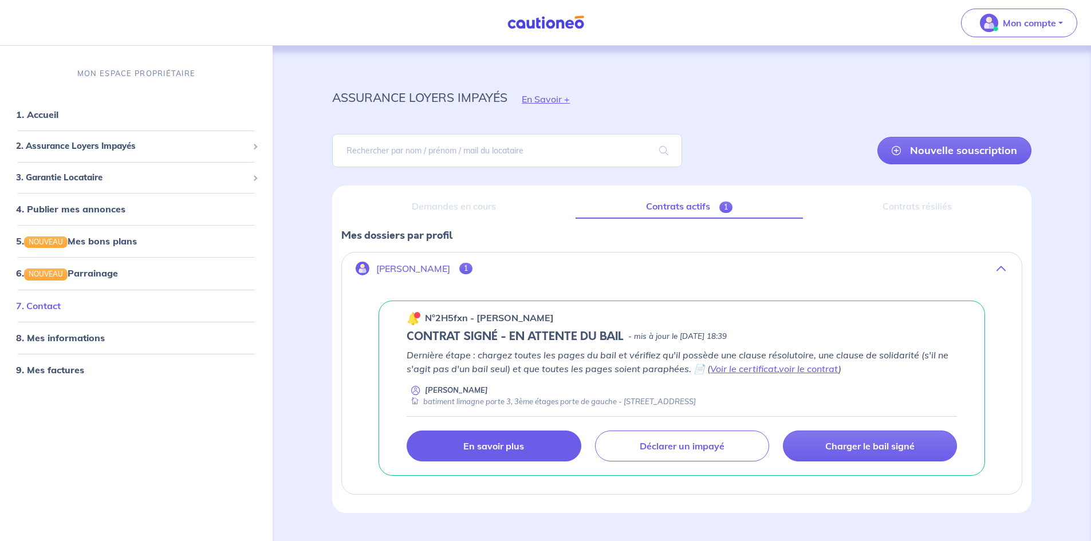
click at [53, 301] on link "7. Contact" at bounding box center [38, 305] width 45 height 11
